Goal: Communication & Community: Answer question/provide support

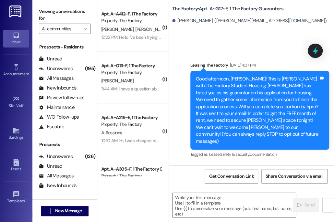
scroll to position [1213, 0]
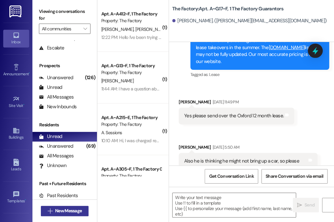
click at [71, 213] on span "New Message" at bounding box center [68, 211] width 27 height 7
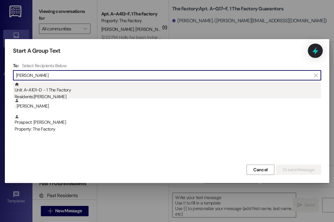
type input "[PERSON_NAME]"
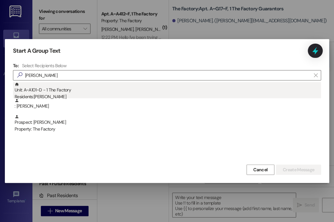
click at [78, 96] on div "Residents: [PERSON_NAME]" at bounding box center [168, 97] width 306 height 7
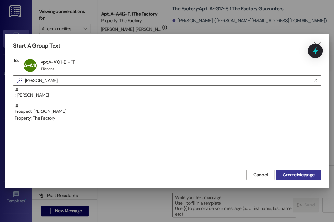
click at [296, 171] on button "Create Message" at bounding box center [298, 175] width 45 height 10
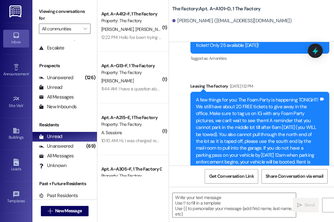
scroll to position [1802, 0]
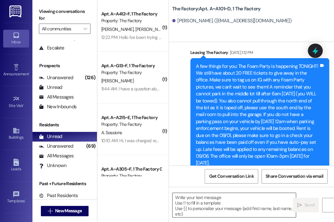
click at [219, 211] on textarea at bounding box center [233, 205] width 123 height 24
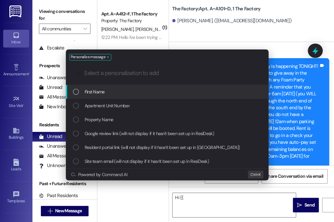
click at [189, 93] on div "First Name" at bounding box center [167, 91] width 189 height 7
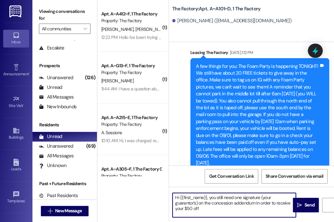
type textarea "Hi {{first_name}}, you still need one signature (your guarantor's) on the conce…"
drag, startPoint x: 205, startPoint y: 210, endPoint x: 158, endPoint y: 193, distance: 49.7
click at [158, 193] on div "( 1 ) Apt. A~A412~F, 1 The Factory Property: The Factory [PERSON_NAME] [PERSON_…" at bounding box center [215, 111] width 236 height 222
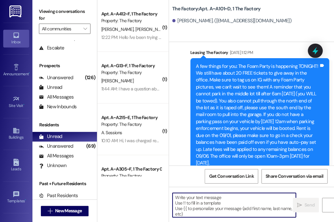
scroll to position [1854, 0]
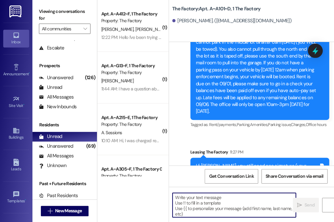
click at [220, 163] on div "Hi [PERSON_NAME], you still need one signature (your guarantor's) on the conces…" at bounding box center [257, 173] width 123 height 21
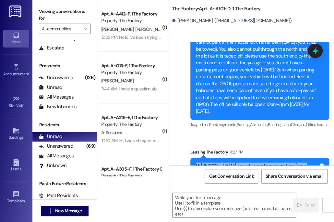
click at [220, 163] on div "Hi [PERSON_NAME], you still need one signature (your guarantor's) on the conces…" at bounding box center [257, 173] width 123 height 21
copy div "Hi [PERSON_NAME], you still need one signature (your guarantor's) on the conces…"
click at [74, 209] on span "New Message" at bounding box center [68, 211] width 27 height 7
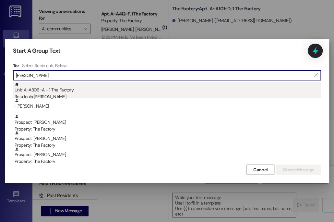
type input "[PERSON_NAME]"
click at [90, 86] on div "Unit: A~A306~A - 1 The Factory Residents: [PERSON_NAME]" at bounding box center [168, 91] width 306 height 18
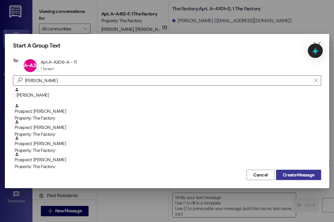
drag, startPoint x: 299, startPoint y: 173, endPoint x: 286, endPoint y: 176, distance: 13.7
click at [286, 176] on span "Create Message" at bounding box center [297, 175] width 31 height 7
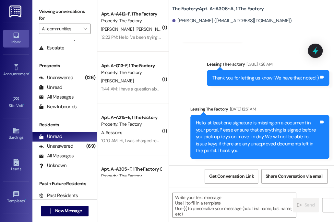
scroll to position [2240, 0]
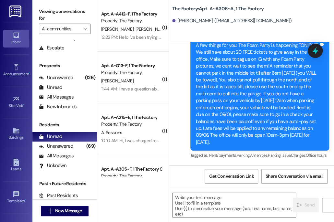
click at [206, 208] on textarea at bounding box center [233, 205] width 123 height 24
paste textarea "Hi [PERSON_NAME], you still need one signature (your guarantor's) on the conces…"
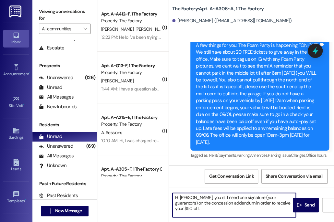
click at [182, 198] on textarea "Hi [PERSON_NAME], you still need one signature (your guarantor's) on the conces…" at bounding box center [233, 205] width 123 height 24
click at [275, 205] on textarea "Hi [PERSON_NAME], you still need one signature (your guarantor's) on the conces…" at bounding box center [233, 205] width 123 height 24
type textarea "Hi [PERSON_NAME], you still need one signature (your guarantor's) on the conces…"
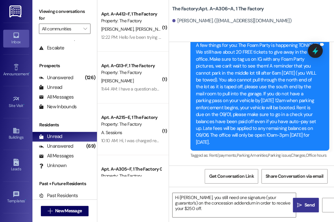
click at [304, 205] on span "Send" at bounding box center [309, 205] width 10 height 7
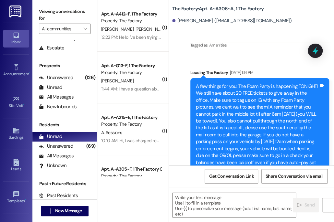
scroll to position [2298, 0]
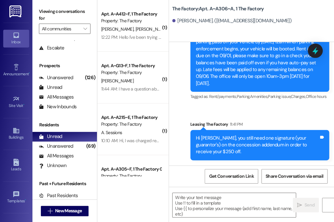
click at [223, 139] on div "Hi [PERSON_NAME], you still need one signature (your guarantor's) on the conces…" at bounding box center [257, 145] width 123 height 21
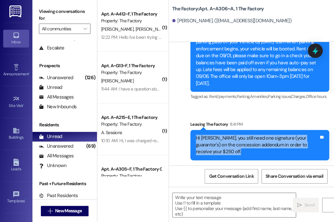
click at [223, 139] on div "Hi [PERSON_NAME], you still need one signature (your guarantor's) on the conces…" at bounding box center [257, 145] width 123 height 21
copy div "Hi [PERSON_NAME], you still need one signature (your guarantor's) on the conces…"
click at [76, 210] on span "New Message" at bounding box center [68, 211] width 27 height 7
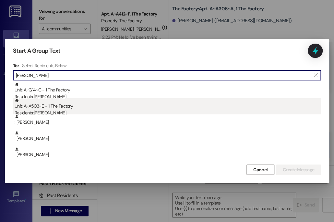
type input "[PERSON_NAME]"
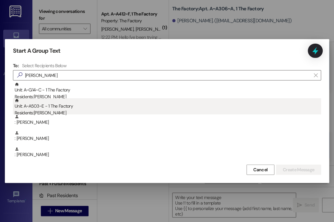
click at [52, 106] on div "Unit: A~A503~E - 1 The Factory Residents: [PERSON_NAME]" at bounding box center [168, 107] width 306 height 18
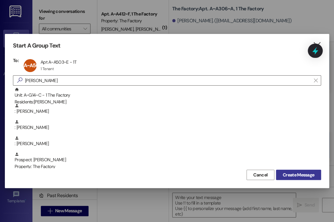
click at [291, 172] on span "Create Message" at bounding box center [297, 175] width 31 height 7
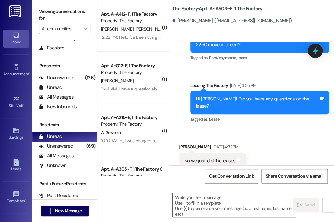
scroll to position [1017, 0]
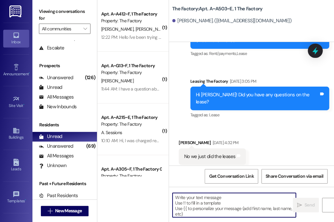
click at [222, 206] on textarea at bounding box center [233, 205] width 123 height 24
paste textarea "Hi [PERSON_NAME], you still need one signature (your guarantor's) on the conces…"
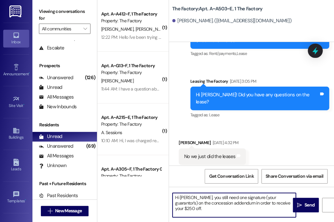
click at [190, 198] on textarea "Hi [PERSON_NAME], you still need one signature (your guarantor's) on the conces…" at bounding box center [233, 205] width 123 height 24
type textarea "Hi [PERSON_NAME], you still need one signature (your guarantor's) on the conces…"
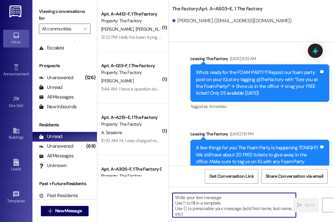
scroll to position [2101, 0]
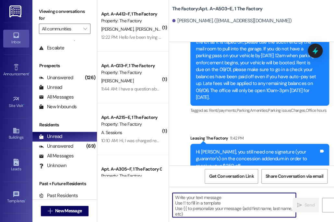
click at [225, 149] on div "Hi [PERSON_NAME], you still need one signature (your guarantor's) on the conces…" at bounding box center [257, 159] width 123 height 21
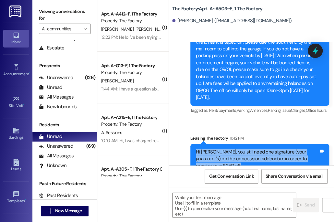
click at [225, 149] on div "Hi [PERSON_NAME], you still need one signature (your guarantor's) on the conces…" at bounding box center [257, 159] width 123 height 21
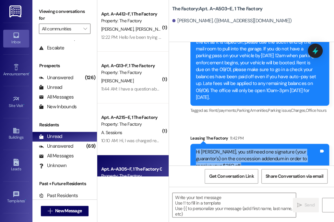
copy div "Hi [PERSON_NAME], you still need one signature (your guarantor's) on the conces…"
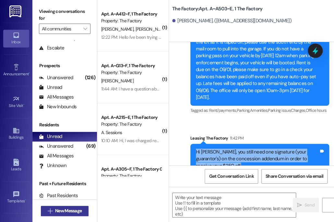
click at [63, 211] on span "New Message" at bounding box center [68, 211] width 27 height 7
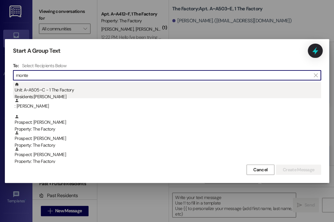
type input "monte"
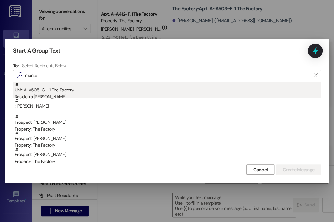
click at [96, 92] on div "Unit: A~A505~C - 1 The Factory Residents: [PERSON_NAME]" at bounding box center [168, 91] width 306 height 18
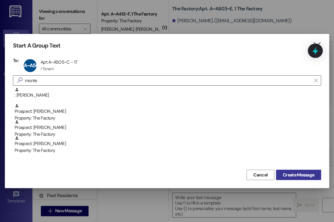
click at [292, 175] on span "Create Message" at bounding box center [297, 175] width 31 height 7
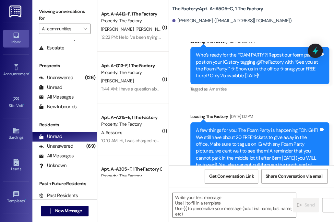
click at [196, 202] on textarea at bounding box center [233, 205] width 123 height 24
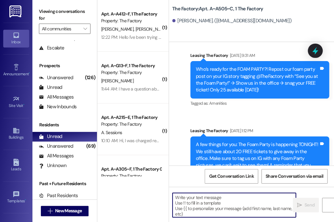
scroll to position [1017, 0]
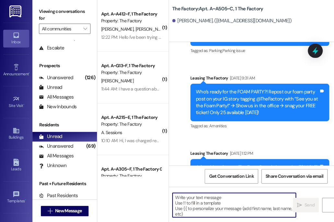
paste textarea "Hi [PERSON_NAME], you still need one signature (your guarantor's) on the conces…"
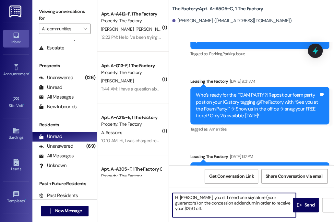
click at [184, 198] on textarea "Hi [PERSON_NAME], you still need one signature (your guarantor's) on the conces…" at bounding box center [233, 205] width 123 height 24
type textarea "Hi [PERSON_NAME], you still need one signature (your guarantor's) on the conces…"
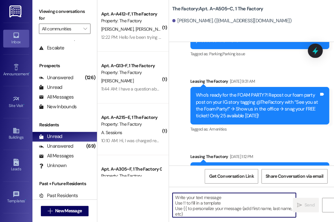
scroll to position [1201, 0]
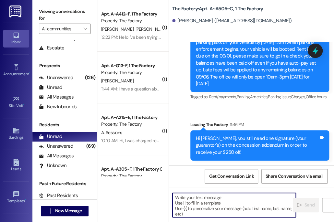
click at [215, 143] on div "Hi [PERSON_NAME], you still need one signature (your guarantor's) on the conces…" at bounding box center [257, 145] width 123 height 21
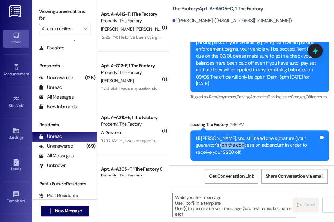
click at [215, 143] on div "Hi [PERSON_NAME], you still need one signature (your guarantor's) on the conces…" at bounding box center [257, 145] width 123 height 21
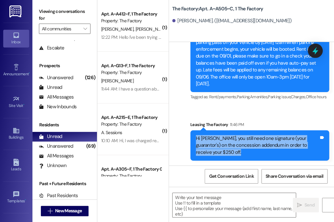
click at [215, 143] on div "Hi [PERSON_NAME], you still need one signature (your guarantor's) on the conces…" at bounding box center [257, 145] width 123 height 21
copy div "Hi [PERSON_NAME], you still need one signature (your guarantor's) on the conces…"
click at [73, 210] on span "New Message" at bounding box center [68, 211] width 27 height 7
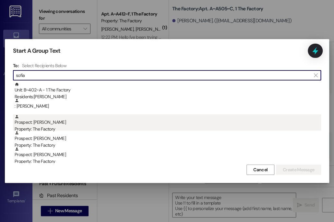
type input "sofia"
click at [159, 120] on div "Prospect: [PERSON_NAME] Property: The Factory" at bounding box center [168, 124] width 306 height 18
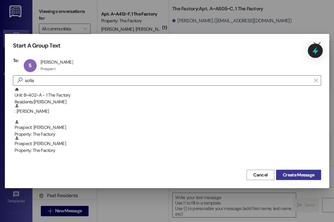
click at [304, 177] on span "Create Message" at bounding box center [297, 175] width 31 height 7
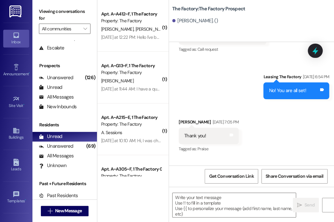
scroll to position [1280, 0]
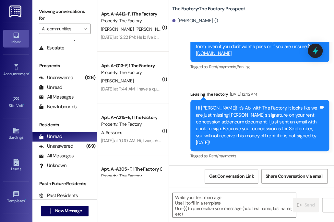
click at [209, 204] on textarea at bounding box center [233, 205] width 123 height 24
paste textarea "Hi [PERSON_NAME], you still need one signature (your guarantor's) on the conces…"
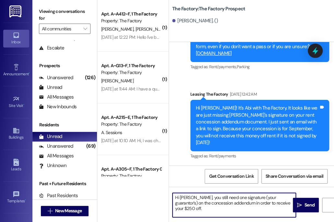
click at [268, 204] on textarea "Hi [PERSON_NAME], you still need one signature (your guarantor's) on the conces…" at bounding box center [233, 205] width 123 height 24
click at [183, 197] on textarea "Hi [PERSON_NAME], you still need one signature (your guarantor's) on the conces…" at bounding box center [233, 205] width 123 height 24
type textarea "Hi [PERSON_NAME], you still need one signature (your guarantor's) on the conces…"
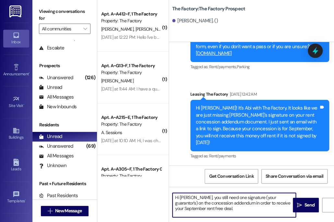
click at [192, 203] on textarea "Hi [PERSON_NAME], you still need one signature (your guarantor's) on the conces…" at bounding box center [233, 205] width 123 height 24
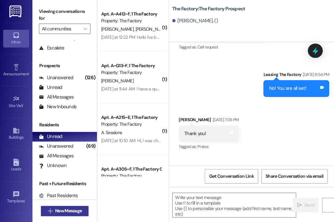
scroll to position [1094, 0]
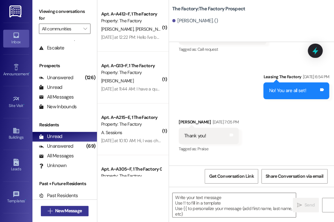
click at [71, 209] on span "New Message" at bounding box center [68, 211] width 27 height 7
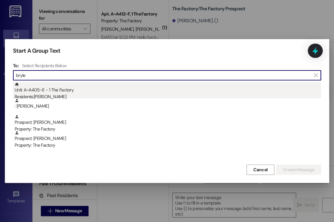
type input "bryle"
click at [97, 97] on div "Residents: [PERSON_NAME]" at bounding box center [168, 97] width 306 height 7
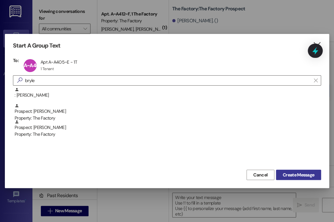
click at [306, 175] on span "Create Message" at bounding box center [297, 175] width 31 height 7
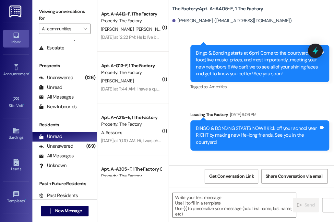
click at [221, 205] on textarea at bounding box center [233, 205] width 123 height 24
paste textarea "Hi [PERSON_NAME], you still need one signature (your guarantor's) on the conces…"
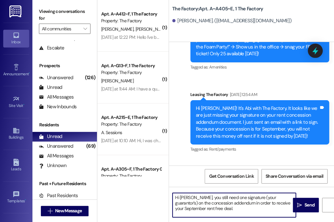
scroll to position [1676, 0]
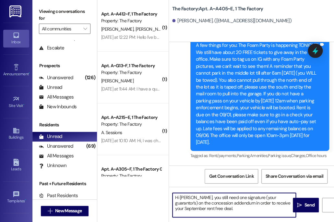
click at [185, 198] on textarea "Hi [PERSON_NAME], you still need one signature (your guarantor's) on the conces…" at bounding box center [233, 205] width 123 height 24
click at [262, 197] on textarea "Hi [PERSON_NAME], you still need one signature (your guarantor's) on the conces…" at bounding box center [233, 205] width 123 height 24
type textarea "Hi [PERSON_NAME], you still need one signature (yours) on the concession addend…"
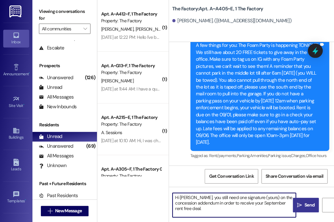
click at [302, 209] on button " Send" at bounding box center [305, 205] width 26 height 15
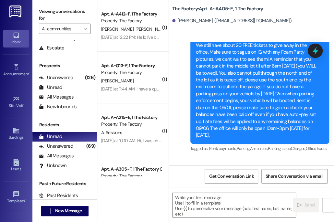
scroll to position [1735, 0]
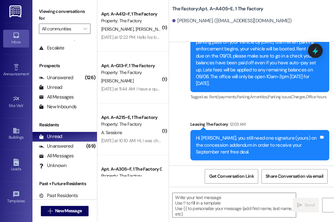
click at [233, 142] on div "Hi [PERSON_NAME], you still need one signature (yours) on the concession addend…" at bounding box center [257, 145] width 123 height 21
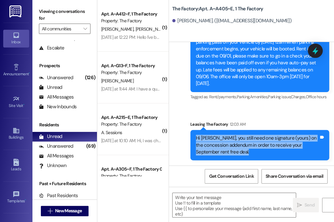
click at [233, 142] on div "Hi [PERSON_NAME], you still need one signature (yours) on the concession addend…" at bounding box center [257, 145] width 123 height 21
copy div "Hi [PERSON_NAME], you still need one signature (yours) on the concession addend…"
click at [74, 210] on span "New Message" at bounding box center [68, 211] width 27 height 7
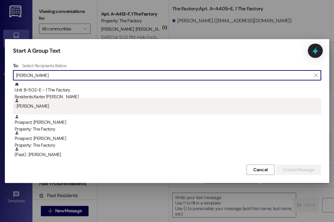
type input "[PERSON_NAME]"
click at [133, 104] on div ": [PERSON_NAME]" at bounding box center [168, 103] width 306 height 11
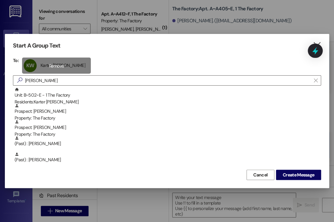
click at [60, 65] on div "[PERSON_NAME] [PERSON_NAME] Karter [PERSON_NAME] click to remove" at bounding box center [56, 66] width 69 height 16
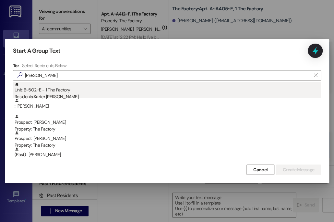
click at [66, 93] on div "Unit: B~502~E - 1 The Factory Residents: [PERSON_NAME]" at bounding box center [168, 91] width 306 height 18
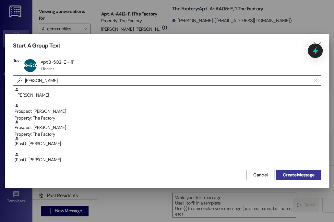
click at [293, 178] on button "Create Message" at bounding box center [298, 175] width 45 height 10
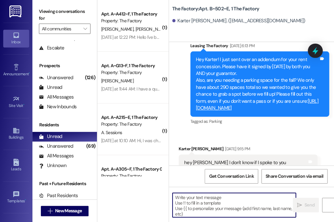
scroll to position [282, 0]
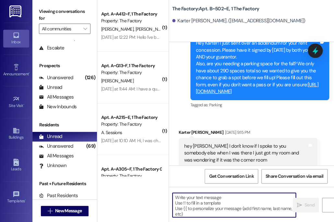
click at [224, 203] on textarea at bounding box center [233, 205] width 123 height 24
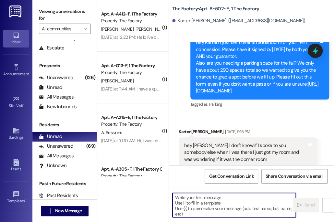
paste textarea "Hi [PERSON_NAME], you still need one signature (yours) on the concession addend…"
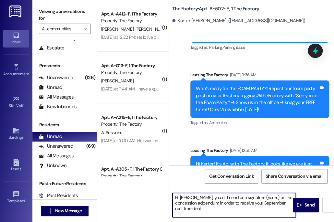
scroll to position [1332, 0]
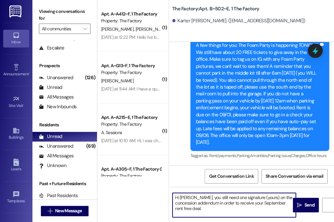
click at [187, 198] on textarea "Hi [PERSON_NAME], you still need one signature (yours) on the concession addend…" at bounding box center [233, 205] width 123 height 24
type textarea "Hi Karter, you still need one signature (yours) on the concession addendum in o…"
drag, startPoint x: 211, startPoint y: 209, endPoint x: 155, endPoint y: 189, distance: 59.4
click at [155, 189] on div "( 1 ) Apt. A~A412~F, 1 The Factory Property: The Factory [PERSON_NAME] [PERSON_…" at bounding box center [215, 111] width 236 height 222
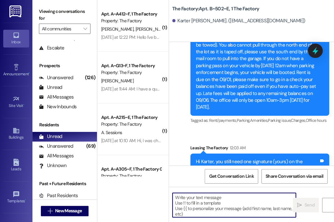
scroll to position [1391, 0]
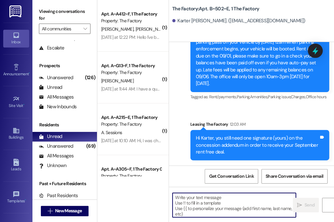
click at [197, 149] on div "Hi Karter, you still need one signature (yours) on the concession addendum in o…" at bounding box center [257, 145] width 123 height 21
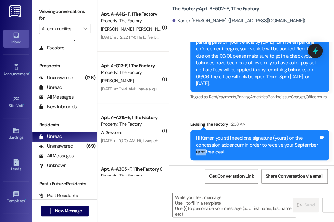
click at [197, 149] on div "Hi Karter, you still need one signature (yours) on the concession addendum in o…" at bounding box center [257, 145] width 123 height 21
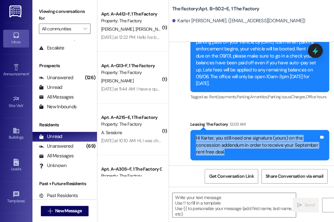
click at [197, 149] on div "Hi Karter, you still need one signature (yours) on the concession addendum in o…" at bounding box center [257, 145] width 123 height 21
copy div "Hi Karter, you still need one signature (yours) on the concession addendum in o…"
click at [64, 210] on span "New Message" at bounding box center [68, 211] width 27 height 7
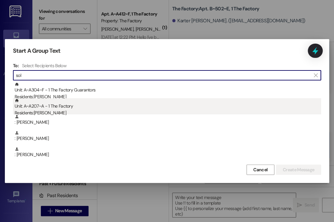
type input "sol"
click at [120, 100] on div "Unit: A~A207~A - 1 The Factory Residents: [PERSON_NAME]" at bounding box center [168, 107] width 306 height 18
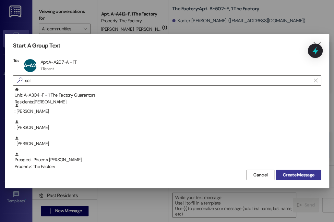
click at [282, 174] on span "Create Message" at bounding box center [297, 175] width 31 height 7
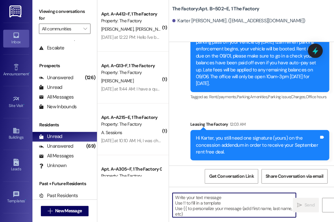
click at [221, 206] on textarea at bounding box center [233, 205] width 123 height 24
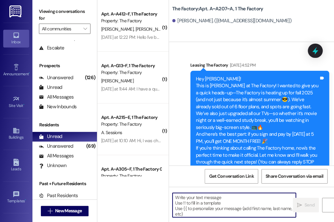
click at [208, 206] on textarea at bounding box center [233, 205] width 123 height 24
paste textarea "Hi Karter, you still need one signature (yours) on the concession addendum in o…"
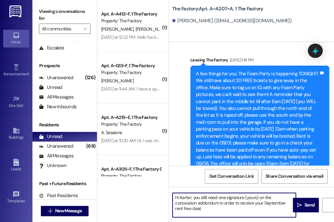
scroll to position [4538, 0]
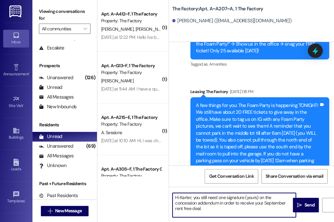
click at [187, 196] on textarea "Hi Karter, you still need one signature (yours) on the concession addendum in o…" at bounding box center [233, 205] width 123 height 24
click at [251, 197] on textarea "Hi Sol, you still need one signature (yours) on the concession addendum in orde…" at bounding box center [233, 205] width 123 height 24
type textarea "Hi Sol, you still need one signature (your guarantor's) on the concession adden…"
click at [304, 206] on span "Send" at bounding box center [309, 205] width 10 height 7
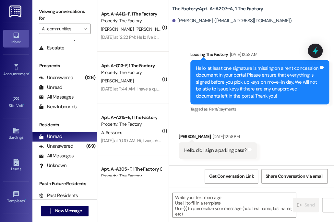
scroll to position [3771, 0]
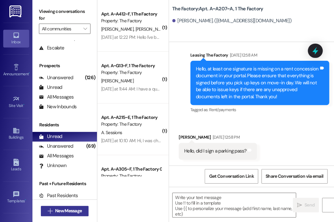
click at [60, 209] on span "New Message" at bounding box center [68, 211] width 27 height 7
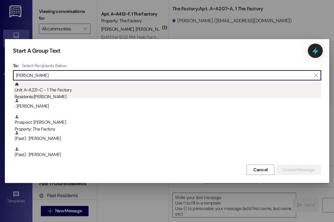
type input "[PERSON_NAME]"
click at [77, 89] on div "Unit: A~A221~C - 1 The Factory Residents: [PERSON_NAME]" at bounding box center [168, 91] width 306 height 18
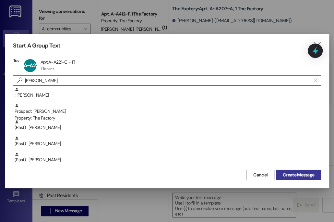
click at [289, 174] on span "Create Message" at bounding box center [297, 175] width 31 height 7
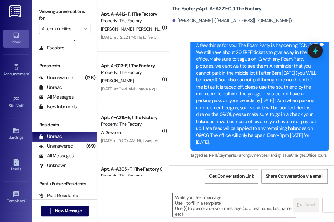
scroll to position [1515, 0]
click at [197, 203] on textarea at bounding box center [233, 205] width 123 height 24
paste textarea "Hi Karter, you still need one signature (yours) on the concession addendum in o…"
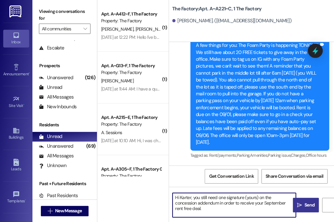
click at [184, 199] on textarea "Hi Karter, you still need one signature (yours) on the concession addendum in o…" at bounding box center [233, 205] width 123 height 24
click at [264, 197] on textarea "Hi [PERSON_NAME], you still need one signature (yours) on the concession addend…" at bounding box center [233, 205] width 123 height 24
type textarea "Hi [PERSON_NAME], you still need one signature (your guarantor's) on the conces…"
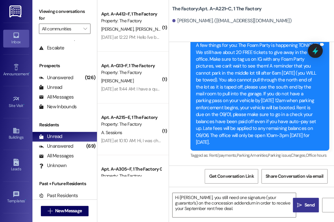
click at [306, 204] on span "Send" at bounding box center [309, 205] width 10 height 7
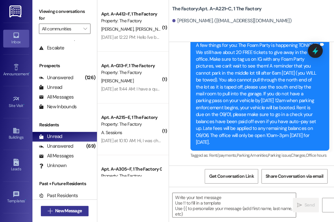
click at [58, 212] on span "New Message" at bounding box center [68, 211] width 27 height 7
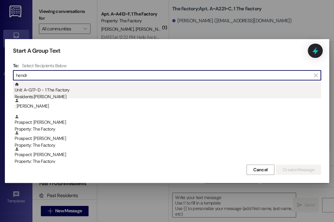
type input "hendr"
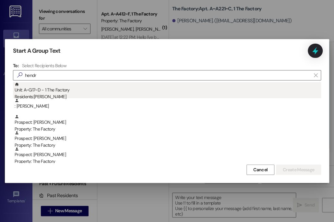
click at [95, 92] on div "Unit: A~G17~D - 1 The Factory Residents: [PERSON_NAME]" at bounding box center [168, 91] width 306 height 18
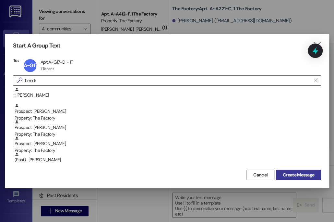
click at [293, 177] on span "Create Message" at bounding box center [297, 175] width 31 height 7
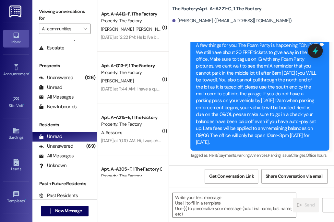
click at [205, 205] on textarea at bounding box center [233, 205] width 123 height 24
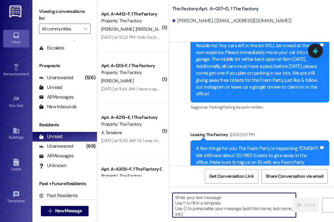
paste textarea "Hi Karter, you still need one signature (yours) on the concession addendum in o…"
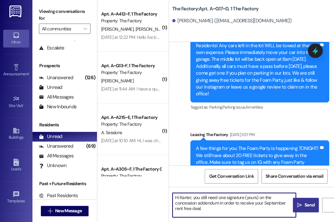
click at [184, 198] on textarea "Hi Karter, you still need one signature (yours) on the concession addendum in o…" at bounding box center [233, 205] width 123 height 24
click at [259, 196] on textarea "Hi [PERSON_NAME], you still need one signature (yours) on the concession addend…" at bounding box center [233, 205] width 123 height 24
type textarea "Hi [PERSON_NAME], you still need one signature (your guarantor's) on the conces…"
click at [300, 207] on icon "" at bounding box center [299, 205] width 5 height 5
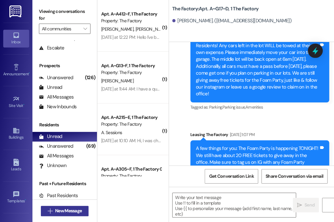
click at [69, 213] on span "New Message" at bounding box center [68, 211] width 27 height 7
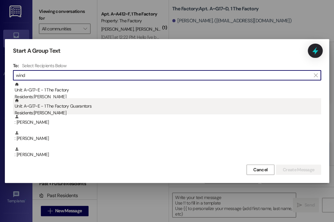
type input "wind"
click at [121, 99] on div "Unit: A~G17~E - 1 The Factory Guarantors Residents: [PERSON_NAME]" at bounding box center [168, 107] width 306 height 18
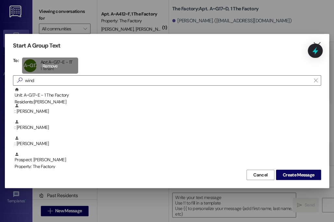
click at [49, 60] on div "A~G17~E Apt A~G17~E - 1T Apt A~G17~E - 1T 1 Tenant 1 Tenant click to remove" at bounding box center [50, 66] width 56 height 16
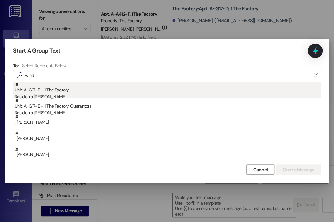
click at [57, 89] on div "Unit: A~G17~E - 1 The Factory Residents: [PERSON_NAME]" at bounding box center [168, 91] width 306 height 18
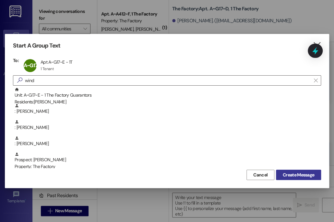
click at [295, 173] on span "Create Message" at bounding box center [297, 175] width 31 height 7
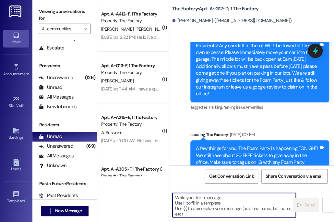
click at [211, 209] on textarea at bounding box center [233, 205] width 123 height 24
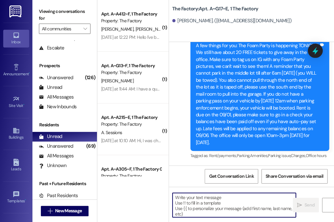
scroll to position [880, 0]
paste textarea "Hi Karter, you still need one signature (yours) on the concession addendum in o…"
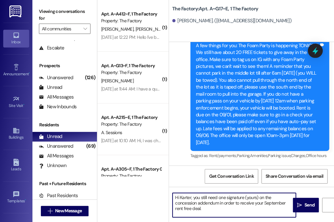
click at [182, 197] on textarea "Hi Karter, you still need one signature (yours) on the concession addendum in o…" at bounding box center [233, 205] width 123 height 24
click at [254, 198] on textarea "Hi [PERSON_NAME], you still need one signature (yours) on the concession addend…" at bounding box center [233, 205] width 123 height 24
type textarea "Hi [PERSON_NAME], you still need one signature (your guarantor's) on the conces…"
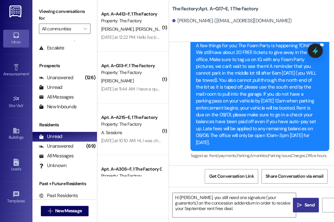
click at [306, 210] on button " Send" at bounding box center [305, 205] width 26 height 15
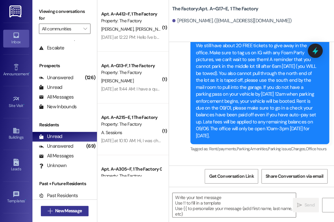
click at [63, 211] on span "New Message" at bounding box center [68, 211] width 27 height 7
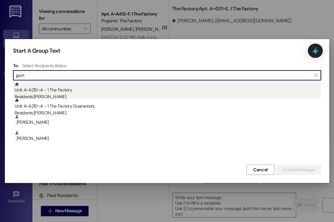
type input "garri"
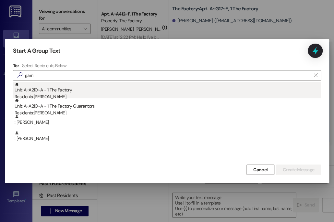
click at [75, 86] on div "Unit: A~A210~A - 1 The Factory Residents: [PERSON_NAME]" at bounding box center [168, 91] width 306 height 18
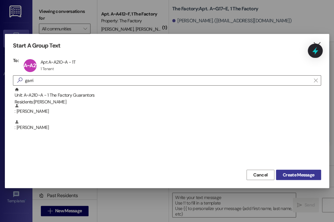
click at [285, 174] on span "Create Message" at bounding box center [297, 175] width 31 height 7
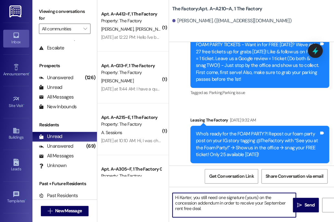
scroll to position [8423, 0]
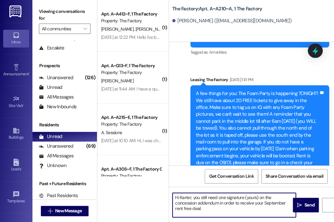
click at [186, 199] on textarea "Hi Karter, you still need one signature (yours) on the concession addendum in o…" at bounding box center [233, 205] width 123 height 24
click at [218, 198] on textarea "Hi [PERSON_NAME], you still need one signature (yours) on the concession addend…" at bounding box center [233, 205] width 123 height 24
click at [244, 198] on textarea "Hi [PERSON_NAME], you still need both signature (yours) on the concession adden…" at bounding box center [233, 205] width 123 height 24
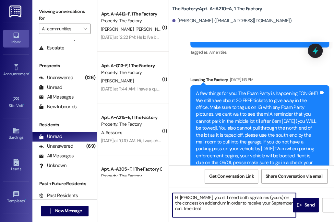
click at [254, 198] on textarea "Hi [PERSON_NAME], you still need both signatures (yours) on the concession adde…" at bounding box center [233, 205] width 123 height 24
type textarea "Hi [PERSON_NAME], you still need both signatures on the concession addendum in …"
click at [299, 206] on icon "" at bounding box center [299, 205] width 5 height 5
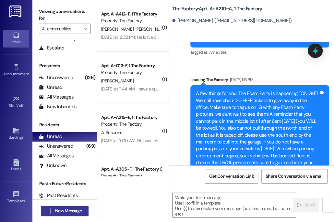
click at [63, 208] on span "New Message" at bounding box center [68, 211] width 27 height 7
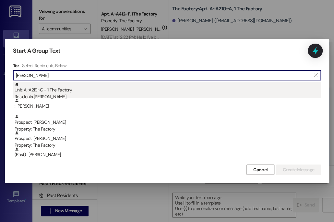
type input "[PERSON_NAME]"
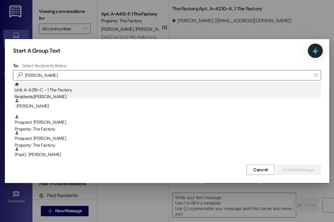
click at [95, 96] on div "Residents: [PERSON_NAME]" at bounding box center [168, 97] width 306 height 7
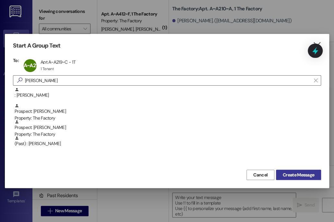
click at [285, 173] on span "Create Message" at bounding box center [297, 175] width 31 height 7
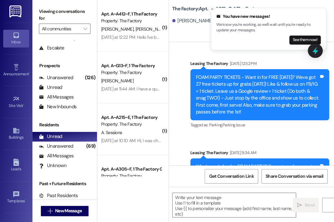
scroll to position [8441, 0]
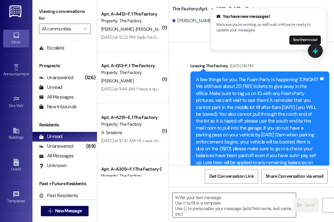
click at [224, 208] on textarea at bounding box center [233, 205] width 123 height 24
paste textarea "Hi Karter, you still need one signature (yours) on the concession addendum in o…"
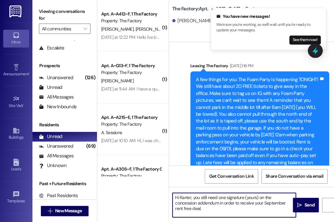
click at [182, 197] on textarea "Hi Karter, you still need one signature (yours) on the concession addendum in o…" at bounding box center [233, 205] width 123 height 24
click at [254, 199] on textarea "Hi [PERSON_NAME], you still need one signature (yours) on the concession addend…" at bounding box center [233, 205] width 123 height 24
type textarea "Hi [PERSON_NAME], you still need one signature (your guarantor's) on the conces…"
click at [254, 199] on textarea "Hi [PERSON_NAME], you still need one signature (your guarantor's) on the conces…" at bounding box center [233, 205] width 123 height 24
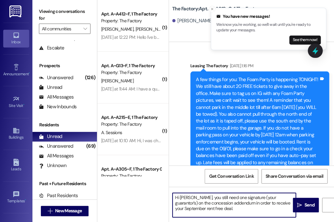
click at [254, 199] on textarea "Hi [PERSON_NAME], you still need one signature (your guarantor's) on the conces…" at bounding box center [233, 205] width 123 height 24
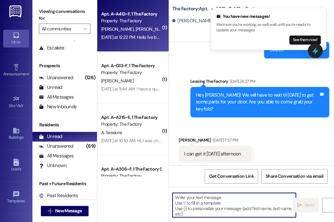
scroll to position [720, 0]
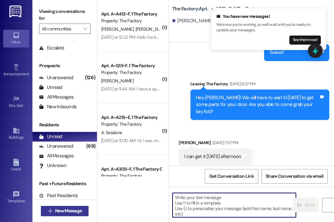
click at [72, 208] on span "New Message" at bounding box center [68, 211] width 27 height 7
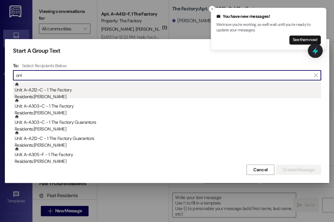
type input "orri"
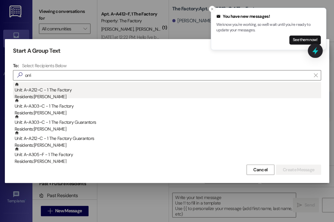
click at [134, 89] on div "Unit: A~A212~C - 1 The Factory Residents: [PERSON_NAME]" at bounding box center [168, 91] width 306 height 18
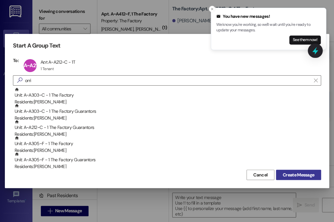
click at [299, 175] on span "Create Message" at bounding box center [297, 175] width 31 height 7
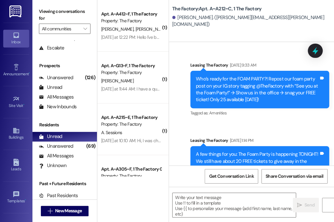
scroll to position [3575, 0]
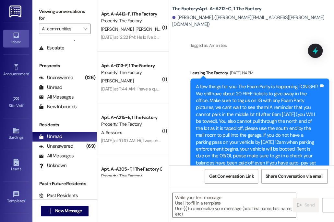
click at [226, 209] on textarea at bounding box center [233, 205] width 123 height 24
paste textarea "Hi [PERSON_NAME], you still need one signature (your guarantor's) on the conces…"
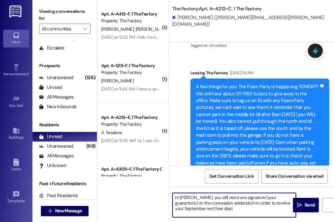
click at [182, 198] on textarea "Hi [PERSON_NAME], you still need one signature (your guarantor's) on the conces…" at bounding box center [233, 205] width 123 height 24
click at [279, 197] on textarea "Hi [PERSON_NAME], you still need one signature (your guarantor's) on the conces…" at bounding box center [233, 205] width 123 height 24
type textarea "Hi [PERSON_NAME], you still need both signatures on the concession addendum in …"
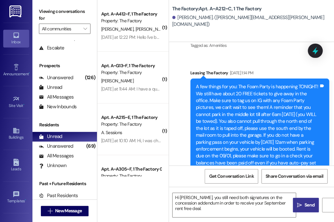
click at [293, 210] on button " Send" at bounding box center [305, 205] width 26 height 15
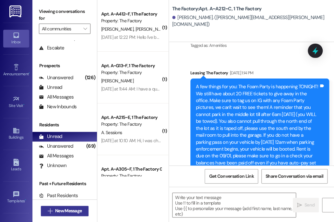
click at [64, 210] on span "New Message" at bounding box center [68, 211] width 27 height 7
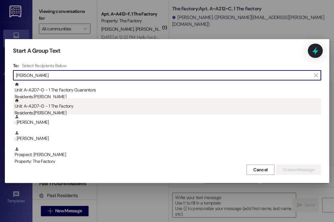
type input "[PERSON_NAME]"
click at [68, 106] on div "Unit: A~A207~D - 1 The Factory Residents: [PERSON_NAME]" at bounding box center [168, 107] width 306 height 18
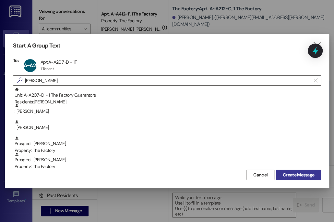
click at [293, 173] on span "Create Message" at bounding box center [297, 175] width 31 height 7
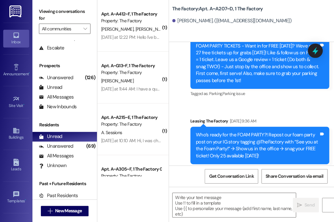
scroll to position [1709, 0]
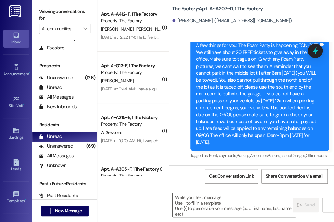
click at [240, 200] on textarea at bounding box center [233, 205] width 123 height 24
paste textarea "Hi [PERSON_NAME], you still need one signature (your guarantor's) on the conces…"
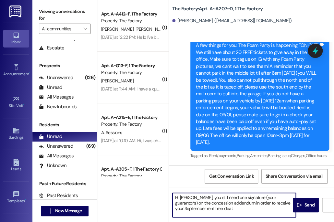
click at [186, 195] on textarea "Hi [PERSON_NAME], you still need one signature (your guarantor's) on the conces…" at bounding box center [233, 205] width 123 height 24
type textarea "Hi [PERSON_NAME], you still need one signature (your guarantor's) on the conces…"
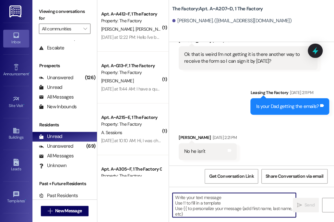
scroll to position [769, 0]
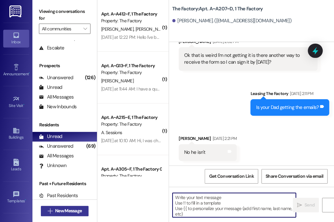
click at [75, 211] on span "New Message" at bounding box center [68, 211] width 27 height 7
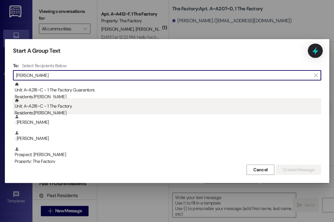
type input "[PERSON_NAME]"
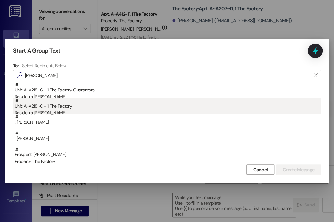
click at [146, 105] on div "Unit: A~A218~C - 1 The Factory Residents: [PERSON_NAME]" at bounding box center [168, 107] width 306 height 18
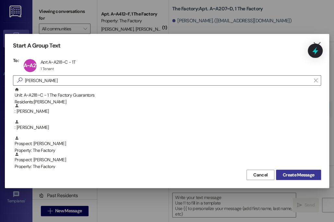
click at [288, 172] on span "Create Message" at bounding box center [297, 175] width 31 height 7
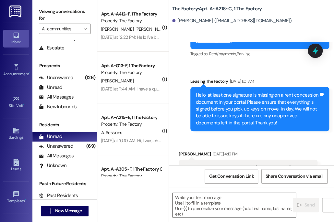
click at [222, 210] on textarea at bounding box center [233, 205] width 123 height 24
paste textarea "Hi [PERSON_NAME], you still need one signature (your guarantor's) on the conces…"
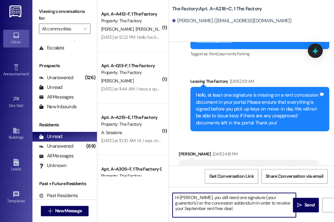
click at [181, 196] on textarea "Hi [PERSON_NAME], you still need one signature (your guarantor's) on the conces…" at bounding box center [233, 205] width 123 height 24
type textarea "Hi Naivie, you still need one signature (your guarantor's) on the concession ad…"
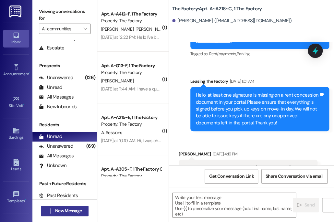
click at [60, 207] on button " New Message" at bounding box center [65, 211] width 48 height 10
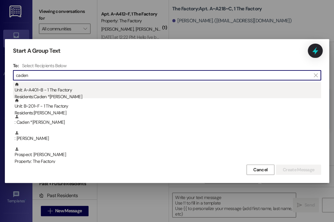
type input "caden"
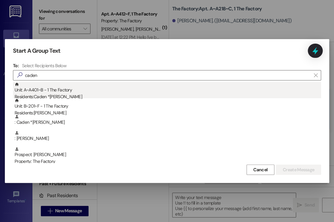
click at [85, 94] on div "Residents: Caden *[PERSON_NAME]" at bounding box center [168, 97] width 306 height 7
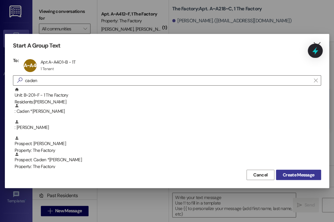
click at [287, 175] on span "Create Message" at bounding box center [297, 175] width 31 height 7
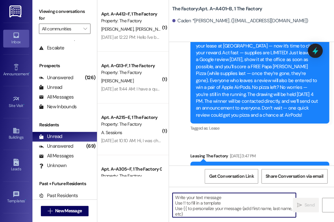
click at [224, 202] on textarea at bounding box center [233, 205] width 123 height 24
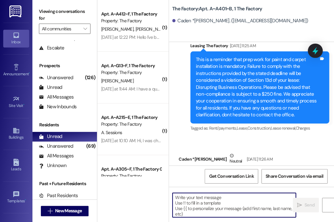
scroll to position [2135, 0]
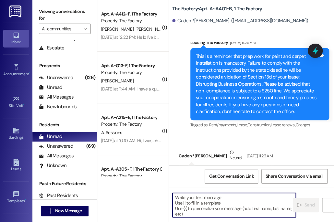
paste textarea "Hi [PERSON_NAME], you still need one signature (your guarantor's) on the conces…"
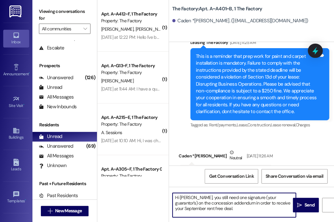
click at [186, 198] on textarea "Hi [PERSON_NAME], you still need one signature (your guarantor's) on the conces…" at bounding box center [233, 205] width 123 height 24
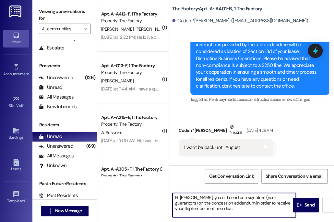
scroll to position [2161, 0]
drag, startPoint x: 220, startPoint y: 199, endPoint x: 244, endPoint y: 198, distance: 23.7
click at [244, 198] on textarea "Hi [PERSON_NAME], you still need one signature (your guarantor's) on the conces…" at bounding box center [233, 205] width 123 height 24
click at [223, 197] on textarea "Hi [PERSON_NAME], you still need one signature (your guarantor's) on the conces…" at bounding box center [233, 205] width 123 height 24
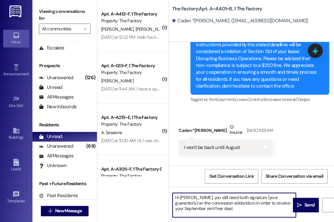
click at [246, 199] on textarea "Hi [PERSON_NAME], you still need both signature (your guarantor's) on the conce…" at bounding box center [233, 205] width 123 height 24
drag, startPoint x: 246, startPoint y: 199, endPoint x: 281, endPoint y: 197, distance: 35.0
click at [281, 197] on textarea "Hi [PERSON_NAME], you still need both signature (your guarantor's) on the conce…" at bounding box center [233, 205] width 123 height 24
type textarea "Hi [PERSON_NAME], you still need both signatures on the concession addendum in …"
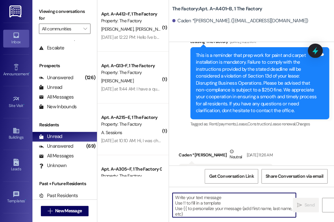
scroll to position [2135, 0]
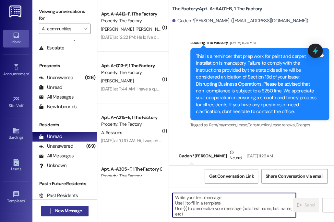
click at [82, 211] on span "New Message" at bounding box center [68, 211] width 27 height 7
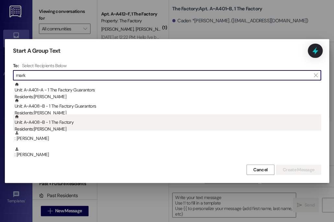
type input "mark"
click at [144, 127] on div "Residents: [PERSON_NAME]" at bounding box center [168, 129] width 306 height 7
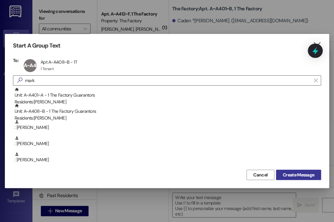
click at [291, 177] on span "Create Message" at bounding box center [297, 175] width 31 height 7
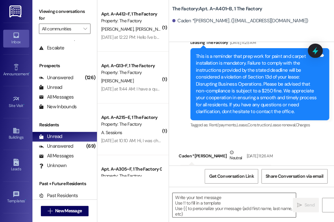
click at [211, 202] on textarea at bounding box center [233, 205] width 123 height 24
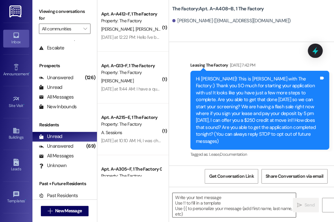
click at [199, 204] on textarea at bounding box center [233, 205] width 123 height 24
paste textarea "Hi [PERSON_NAME], you still need one signature (your guarantor's) on the conces…"
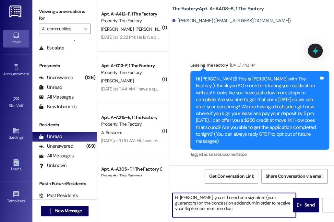
click at [184, 197] on textarea "Hi [PERSON_NAME], you still need one signature (your guarantor's) on the conces…" at bounding box center [233, 205] width 123 height 24
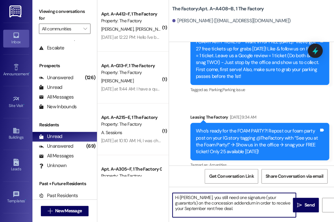
scroll to position [3079, 0]
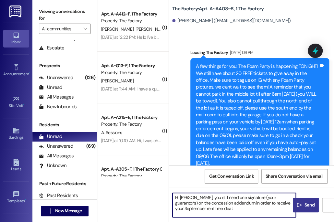
type textarea "Hi [PERSON_NAME], you still need one signature (your guarantor's) on the conces…"
click at [295, 207] on span " Send" at bounding box center [305, 205] width 20 height 7
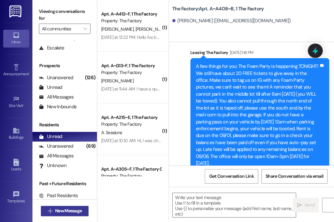
click at [74, 211] on span "New Message" at bounding box center [68, 211] width 27 height 7
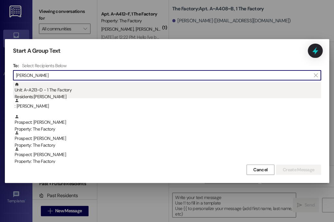
type input "[PERSON_NAME]"
click at [106, 91] on div "Unit: A~A213~D - 1 The Factory Residents: [PERSON_NAME]" at bounding box center [168, 91] width 306 height 18
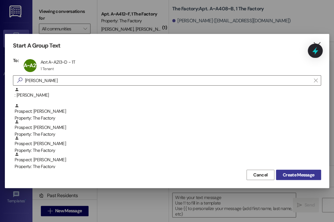
click at [290, 176] on span "Create Message" at bounding box center [297, 175] width 31 height 7
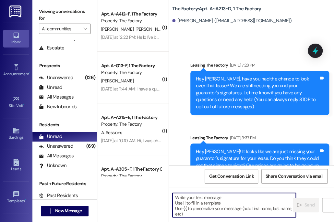
click at [224, 202] on textarea at bounding box center [233, 205] width 123 height 24
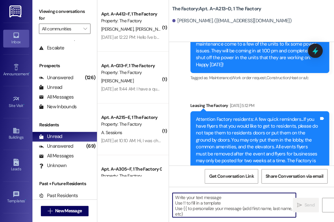
paste textarea "Hi [PERSON_NAME], you still need one signature (your guarantor's) on the conces…"
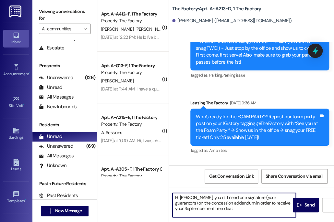
scroll to position [8733, 0]
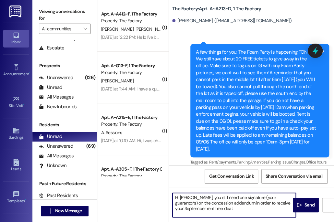
click at [185, 197] on textarea "Hi [PERSON_NAME], you still need one signature (your guarantor's) on the conces…" at bounding box center [233, 205] width 123 height 24
click at [274, 198] on textarea "Hi Chaz, you still need one signature (your guarantor's) on the concession adde…" at bounding box center [233, 205] width 123 height 24
type textarea "Hi Chaz, you still need one signature (your guarantor Coby's) on the concession…"
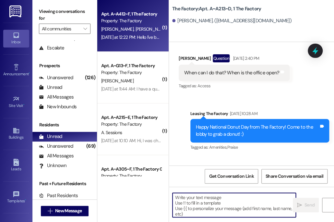
scroll to position [246, 0]
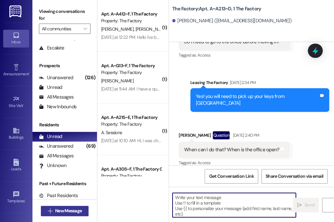
click at [57, 208] on span "New Message" at bounding box center [68, 211] width 27 height 7
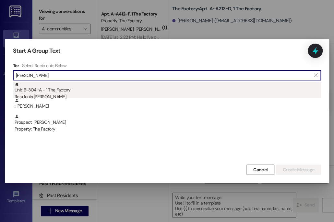
type input "[PERSON_NAME]"
click at [82, 88] on div "Unit: B~304~A - 1 The Factory Residents: [PERSON_NAME]" at bounding box center [168, 91] width 306 height 18
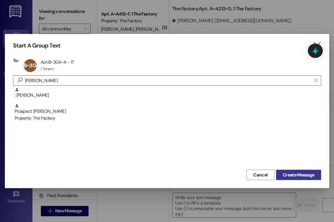
click at [293, 177] on span "Create Message" at bounding box center [297, 175] width 31 height 7
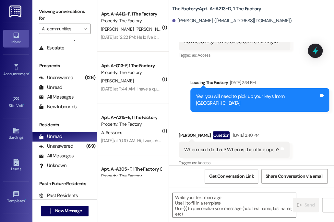
click at [233, 199] on textarea at bounding box center [233, 205] width 123 height 24
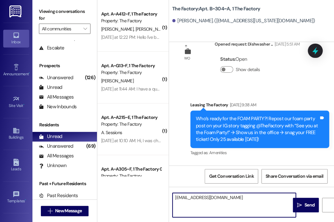
scroll to position [10469, 0]
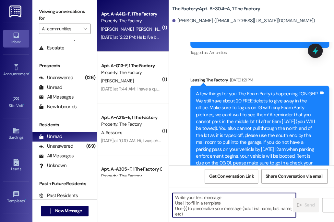
click at [140, 35] on div "[DATE] at 12:22 PM: Hello I've been trying to access that document for him to s…" at bounding box center [232, 37] width 263 height 6
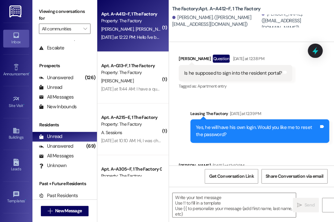
scroll to position [548, 0]
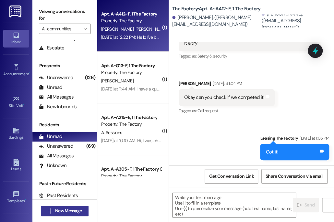
click at [76, 213] on span "New Message" at bounding box center [68, 211] width 27 height 7
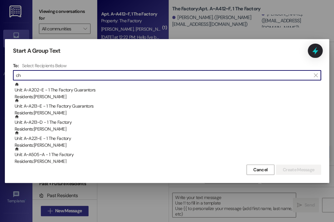
type input "c"
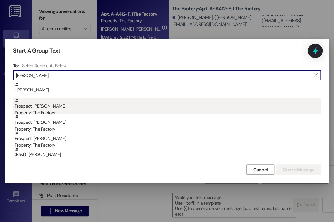
type input "[PERSON_NAME]"
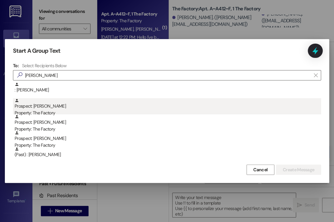
click at [103, 109] on div "Prospect: [PERSON_NAME] Property: The Factory" at bounding box center [168, 107] width 306 height 18
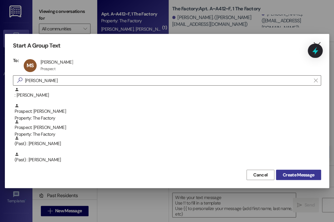
click at [291, 175] on span "Create Message" at bounding box center [297, 175] width 31 height 7
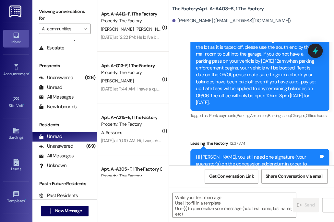
scroll to position [3148, 0]
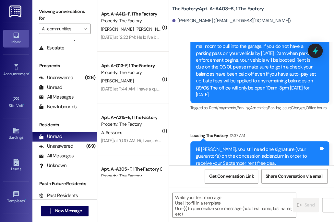
click at [242, 146] on div "Hi [PERSON_NAME], you still need one signature (your guarantor's) on the conces…" at bounding box center [257, 156] width 123 height 21
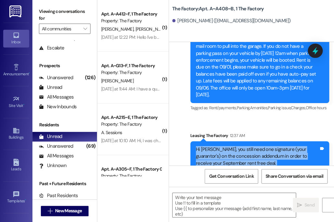
click at [242, 146] on div "Hi [PERSON_NAME], you still need one signature (your guarantor's) on the conces…" at bounding box center [257, 156] width 123 height 21
copy div "Hi [PERSON_NAME], you still need one signature (your guarantor's) on the conces…"
click at [49, 212] on icon "" at bounding box center [50, 211] width 5 height 5
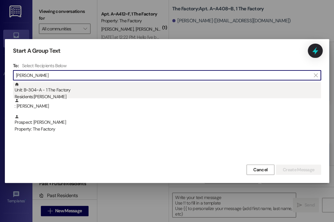
type input "[PERSON_NAME]"
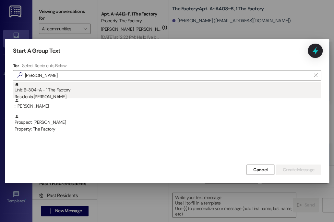
click at [113, 91] on div "Unit: B~304~A - 1 The Factory Residents: [PERSON_NAME]" at bounding box center [168, 91] width 306 height 18
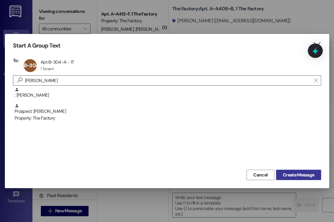
click at [298, 180] on button "Create Message" at bounding box center [298, 175] width 45 height 10
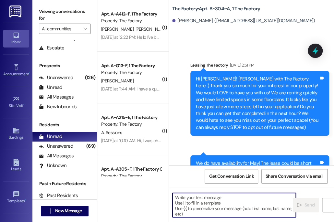
click at [237, 211] on textarea at bounding box center [233, 205] width 123 height 24
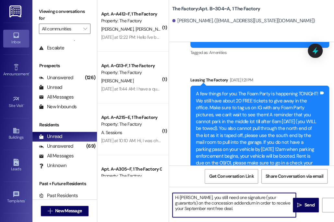
click at [181, 197] on textarea "Hi [PERSON_NAME], you still need one signature (your guarantor's) on the conces…" at bounding box center [233, 205] width 123 height 24
drag, startPoint x: 216, startPoint y: 199, endPoint x: 275, endPoint y: 199, distance: 58.3
click at [275, 199] on textarea "Hi [PERSON_NAME], you still need one signature (your guarantor's) on the conces…" at bounding box center [233, 205] width 123 height 24
type textarea "Hi [PERSON_NAME], you still need both signatures on the concession addendum in …"
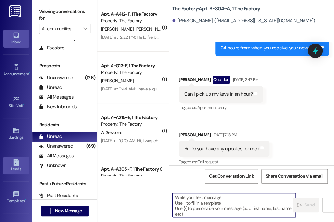
scroll to position [9496, 0]
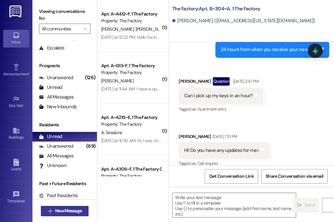
click at [56, 215] on span "New Message" at bounding box center [68, 211] width 27 height 7
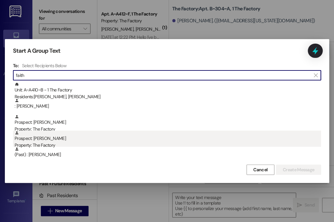
type input "faith"
click at [96, 140] on div "Prospect: [PERSON_NAME] Property: The Factory" at bounding box center [168, 140] width 306 height 18
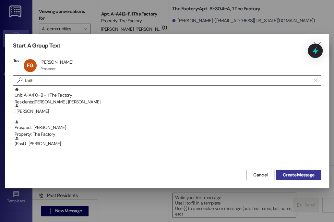
click at [293, 174] on span "Create Message" at bounding box center [297, 175] width 31 height 7
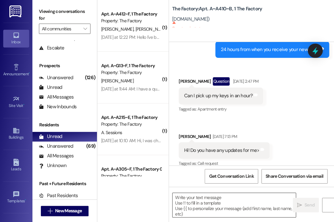
click at [237, 200] on textarea at bounding box center [233, 205] width 123 height 24
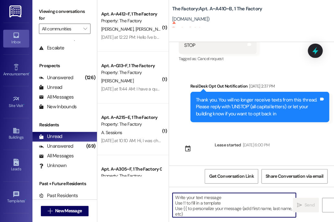
scroll to position [886, 0]
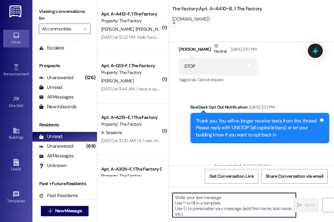
paste textarea "Hi [PERSON_NAME], you still need one signature (your guarantor's) on the conces…"
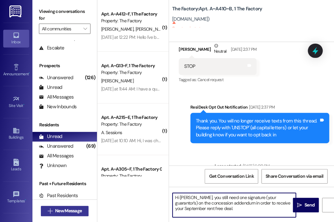
type textarea "Hi [PERSON_NAME], you still need one signature (your guarantor's) on the conces…"
click at [78, 210] on span "New Message" at bounding box center [68, 211] width 27 height 7
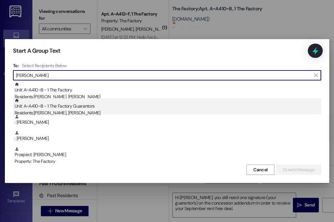
type input "[PERSON_NAME]"
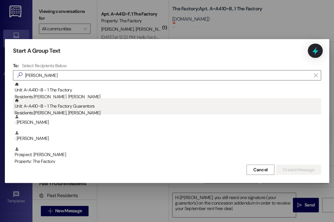
click at [127, 111] on div "Residents: [PERSON_NAME], [PERSON_NAME]" at bounding box center [168, 113] width 306 height 7
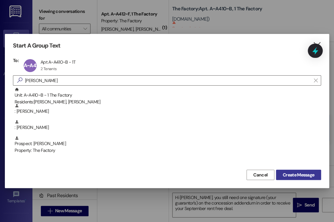
click at [289, 174] on span "Create Message" at bounding box center [297, 175] width 31 height 7
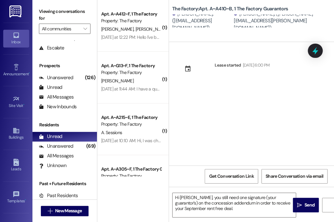
scroll to position [0, 0]
click at [17, 135] on div "Buildings" at bounding box center [16, 137] width 32 height 6
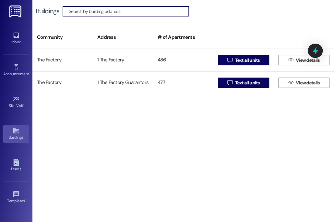
click at [280, 62] on button " View details" at bounding box center [303, 60] width 51 height 10
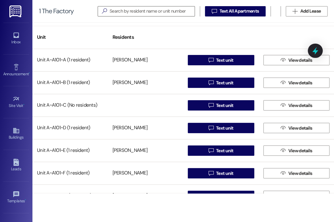
click at [132, 93] on div "Unit A~A101~B (1 resident) [PERSON_NAME]  Text unit  View details" at bounding box center [182, 83] width 301 height 23
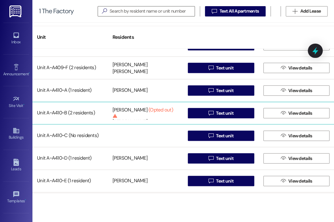
scroll to position [5928, 0]
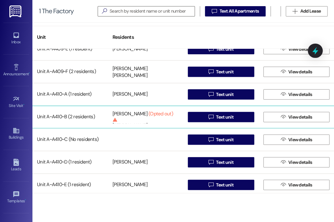
click at [139, 112] on div "[PERSON_NAME] (Opted out) This person has opted out of receiving texts and will…" at bounding box center [142, 117] width 61 height 12
click at [303, 119] on span "View details" at bounding box center [300, 117] width 24 height 7
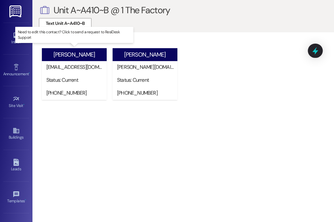
click at [77, 52] on div "[PERSON_NAME]" at bounding box center [73, 54] width 41 height 7
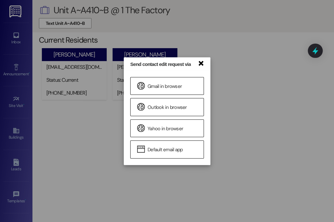
click at [203, 66] on link "×" at bounding box center [200, 62] width 6 height 7
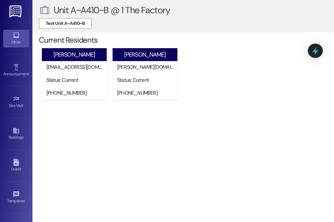
click at [16, 44] on div "Inbox" at bounding box center [16, 42] width 32 height 6
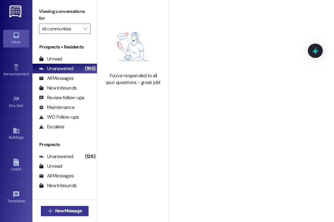
click at [70, 208] on span "New Message" at bounding box center [68, 211] width 27 height 7
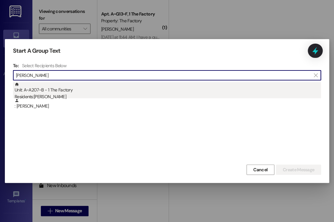
type input "[PERSON_NAME]"
click at [142, 97] on div "Residents: [PERSON_NAME]" at bounding box center [168, 97] width 306 height 7
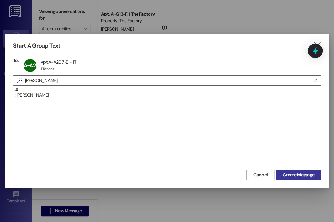
click at [300, 173] on span "Create Message" at bounding box center [297, 175] width 31 height 7
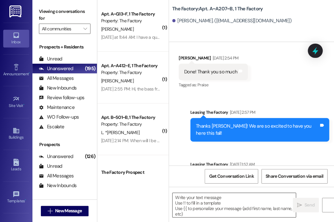
click at [221, 203] on textarea at bounding box center [233, 205] width 123 height 24
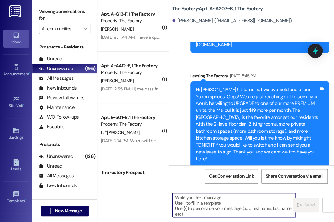
scroll to position [2812, 0]
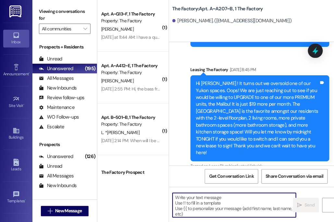
paste textarea "Hi [PERSON_NAME], you still need one signature (your guarantor's) on the conces…"
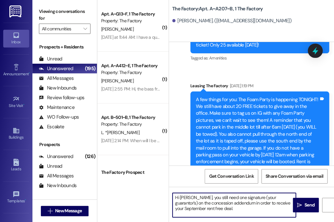
scroll to position [3821, 0]
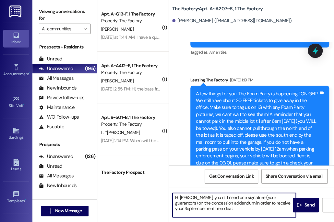
click at [185, 196] on textarea "Hi [PERSON_NAME], you still need one signature (your guarantor's) on the conces…" at bounding box center [233, 205] width 123 height 24
click at [228, 211] on textarea "Hi [PERSON_NAME], you still need one signature (your guarantor's) on the conces…" at bounding box center [233, 205] width 123 height 24
type textarea "Hi [PERSON_NAME], you still need one signature (your guarantor's) on the conces…"
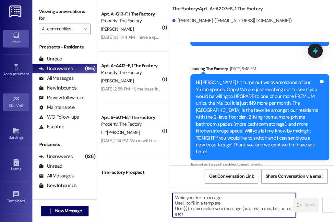
scroll to position [2812, 0]
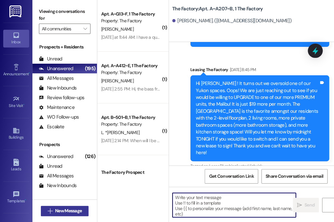
click at [61, 214] on span "New Message" at bounding box center [68, 211] width 27 height 7
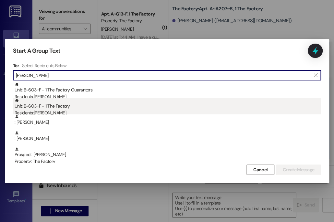
type input "[PERSON_NAME]"
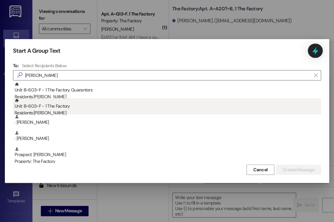
click at [91, 106] on div "Unit: B~603~F - 1 The Factory Residents: [PERSON_NAME]" at bounding box center [168, 107] width 306 height 18
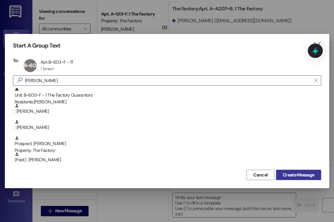
click at [287, 176] on span "Create Message" at bounding box center [297, 175] width 31 height 7
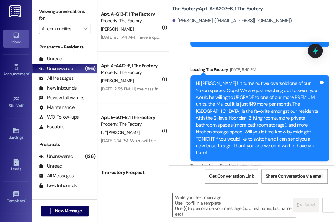
click at [198, 206] on textarea at bounding box center [233, 205] width 123 height 24
paste textarea "Hi [PERSON_NAME], you still need one signature (your guarantor's) on the conces…"
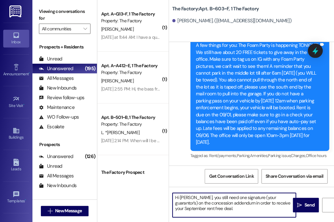
scroll to position [1632, 0]
click at [185, 198] on textarea "Hi [PERSON_NAME], you still need one signature (your guarantor's) on the conces…" at bounding box center [233, 205] width 123 height 24
click at [266, 200] on textarea "Hi [PERSON_NAME], you still need one signature (your guarantor's) on the conces…" at bounding box center [233, 205] width 123 height 24
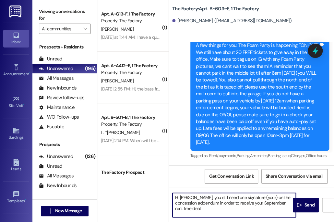
type textarea "Hi [PERSON_NAME], you still need one signature (yours) on the concession addend…"
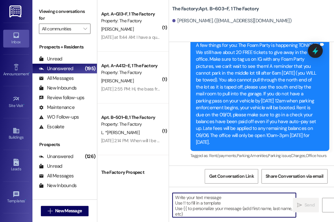
scroll to position [1691, 0]
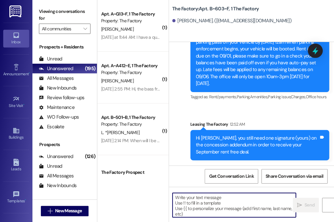
click at [206, 206] on textarea at bounding box center [233, 205] width 123 height 24
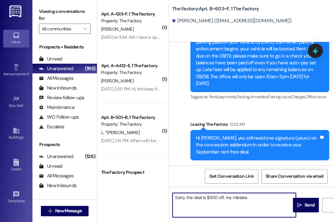
type textarea "Sorry, the deal is $300 off, my mistake."
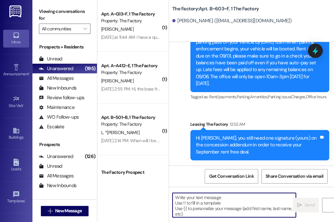
scroll to position [1736, 0]
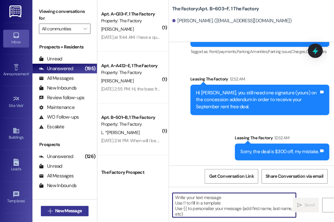
click at [76, 211] on span "New Message" at bounding box center [68, 211] width 27 height 7
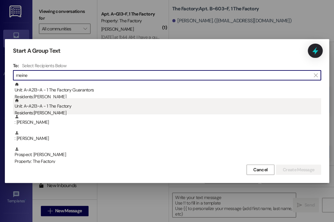
type input "meine"
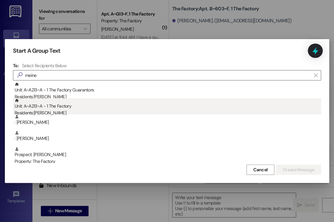
click at [90, 108] on div "Unit: A~A213~A - 1 The Factory Residents: [PERSON_NAME]" at bounding box center [168, 107] width 306 height 18
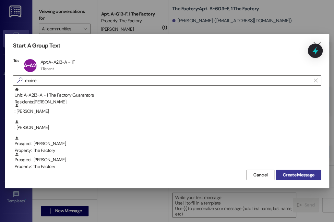
click at [295, 174] on span "Create Message" at bounding box center [297, 175] width 31 height 7
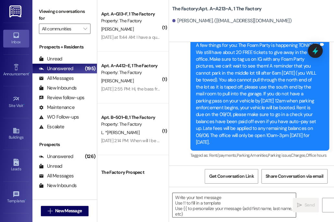
scroll to position [688, 0]
click at [197, 202] on textarea at bounding box center [233, 205] width 123 height 24
paste textarea "Hi [PERSON_NAME], you still need one signature (your guarantor's) on the conces…"
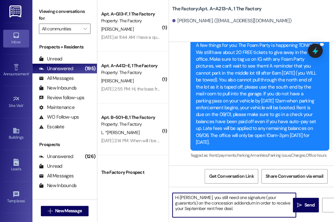
click at [191, 199] on textarea "Hi [PERSON_NAME], you still need one signature (your guarantor's) on the conces…" at bounding box center [233, 205] width 123 height 24
click at [261, 199] on textarea "Hi [PERSON_NAME], you still need one signature (your guarantor's) on the conces…" at bounding box center [233, 205] width 123 height 24
type textarea "Hi [PERSON_NAME], you still need one signature (yours) on the concession addend…"
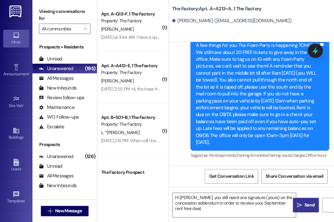
click at [300, 205] on icon "" at bounding box center [299, 205] width 5 height 5
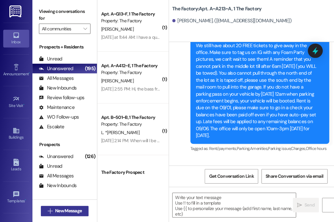
click at [54, 210] on span "New Message" at bounding box center [68, 211] width 29 height 7
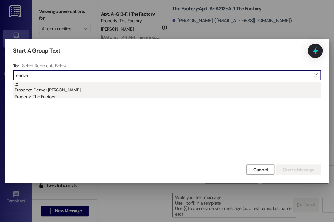
type input "denve"
click at [90, 90] on div "Prospect: Denver [PERSON_NAME] Property: The Factory" at bounding box center [168, 91] width 306 height 18
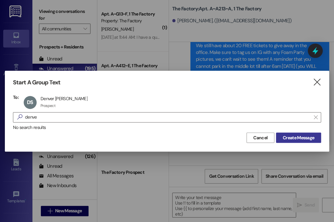
click at [288, 137] on span "Create Message" at bounding box center [297, 138] width 31 height 7
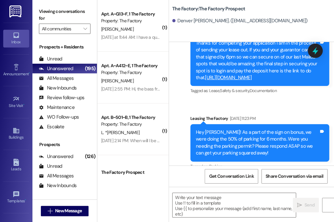
scroll to position [641, 0]
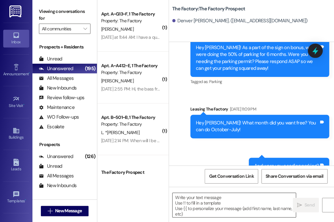
click at [214, 211] on textarea at bounding box center [233, 205] width 123 height 24
paste textarea "Hi [PERSON_NAME], you still need one signature (your guarantor's) on the conces…"
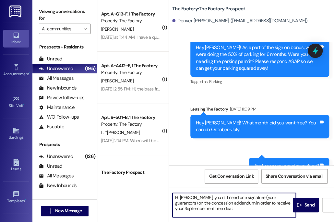
click at [184, 199] on textarea "Hi [PERSON_NAME], you still need one signature (your guarantor's) on the conces…" at bounding box center [233, 205] width 123 height 24
drag, startPoint x: 227, startPoint y: 211, endPoint x: 264, endPoint y: 204, distance: 38.2
click at [264, 204] on textarea "Hi Denver, you still need one signature (your guarantor's) on the concession ad…" at bounding box center [233, 205] width 123 height 24
drag, startPoint x: 280, startPoint y: 198, endPoint x: 246, endPoint y: 197, distance: 34.0
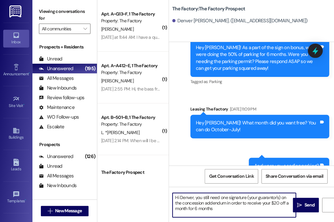
click at [246, 197] on textarea "Hi Denver, you still need one signature (your guarantor's) on the concession ad…" at bounding box center [233, 205] width 123 height 24
click at [222, 198] on textarea "Hi Denver, you still need one signatures on the concession addendum in order to…" at bounding box center [233, 205] width 123 height 24
click at [205, 215] on textarea "Hi Denver, you still need both signatures on the concession addendum in order t…" at bounding box center [233, 205] width 123 height 24
type textarea "Hi Denver, you still need both signatures on the concession addendum in order t…"
